Goal: Task Accomplishment & Management: Manage account settings

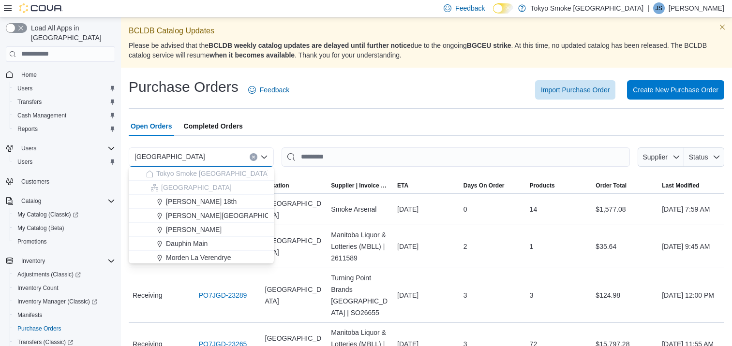
scroll to position [194, 0]
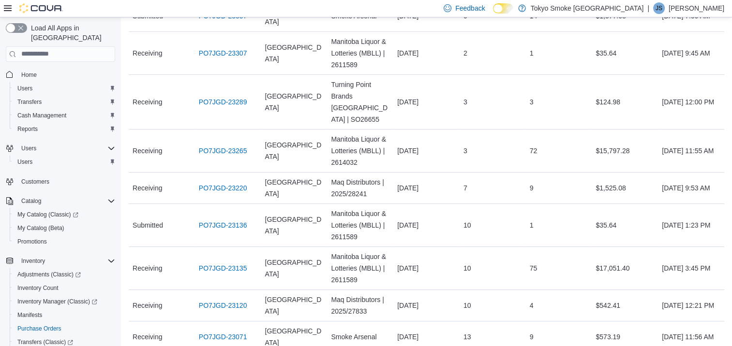
click at [695, 10] on p "Jason Sawka" at bounding box center [697, 8] width 56 height 12
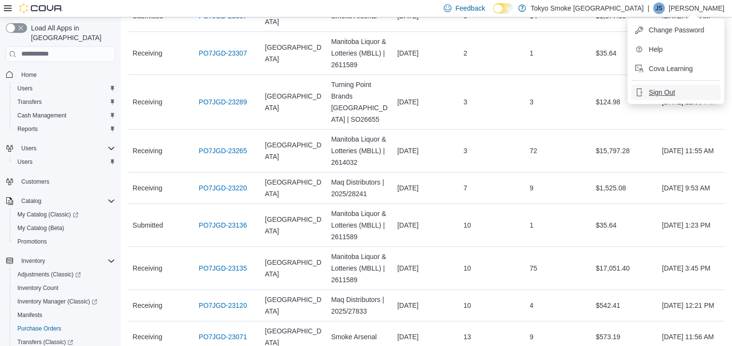
click at [660, 91] on span "Sign Out" at bounding box center [662, 93] width 26 height 10
